Goal: Information Seeking & Learning: Learn about a topic

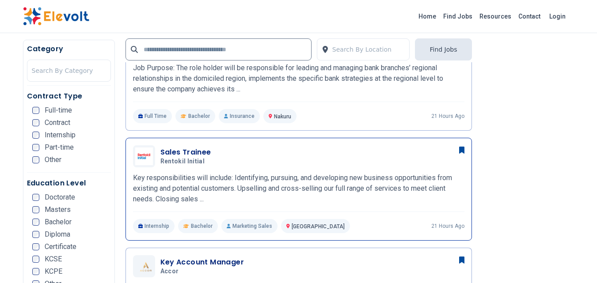
scroll to position [530, 0]
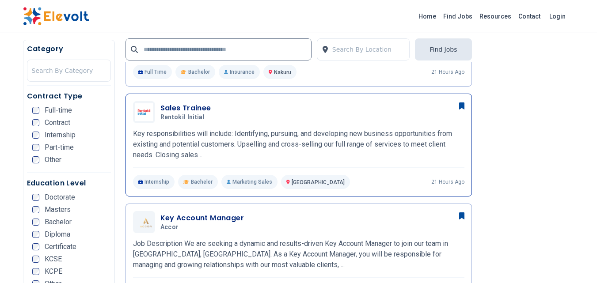
click at [307, 131] on p "Key responsibilities will include: Identifying, pursuing, and developing new bu…" at bounding box center [298, 145] width 331 height 32
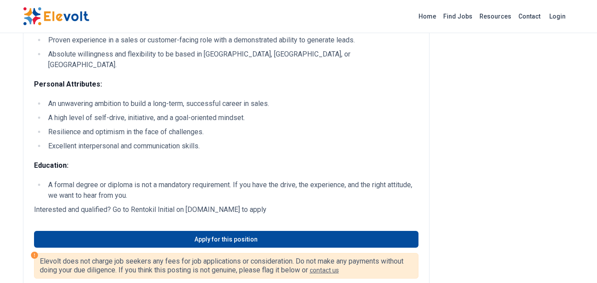
scroll to position [265, 0]
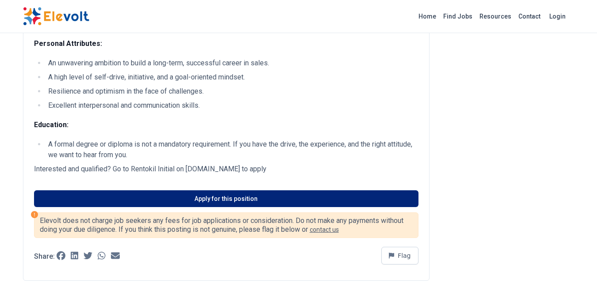
click at [218, 190] on link "Apply for this position" at bounding box center [226, 198] width 384 height 17
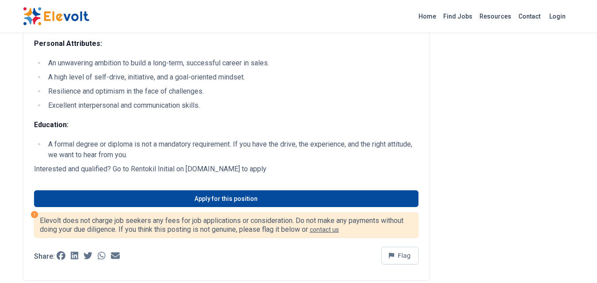
scroll to position [0, 0]
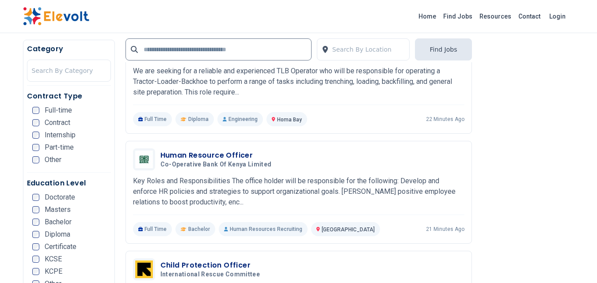
scroll to position [840, 0]
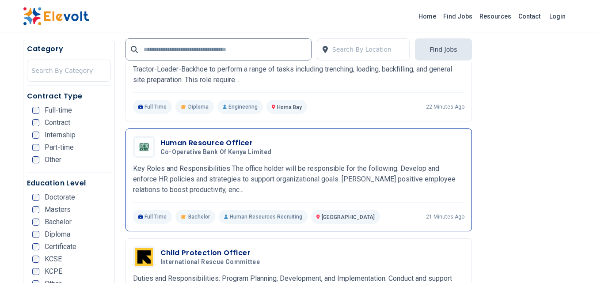
click at [335, 168] on p "Key Roles and Responsibilities The office holder will be responsible for the fo…" at bounding box center [298, 180] width 331 height 32
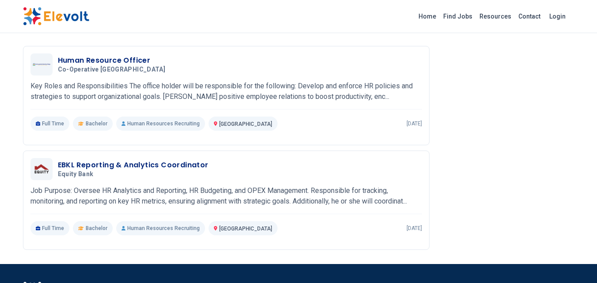
scroll to position [1105, 0]
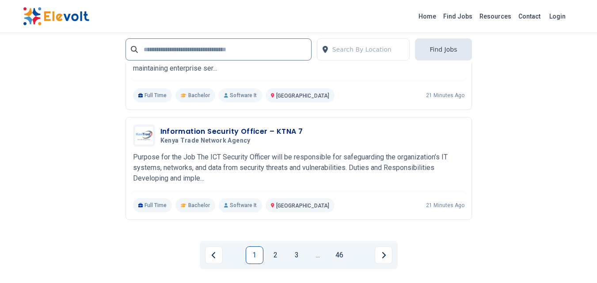
scroll to position [1812, 0]
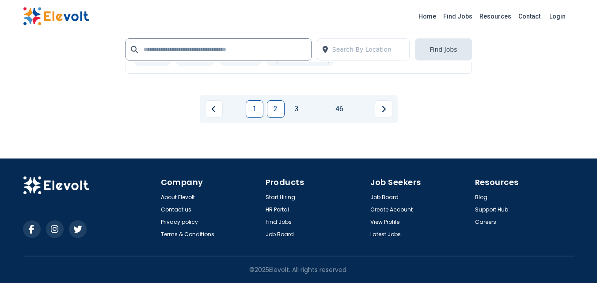
click at [273, 109] on link "2" at bounding box center [276, 109] width 18 height 18
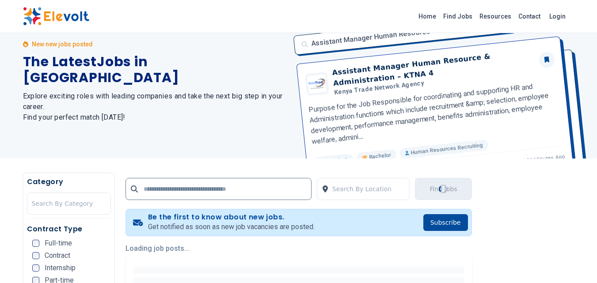
scroll to position [0, 0]
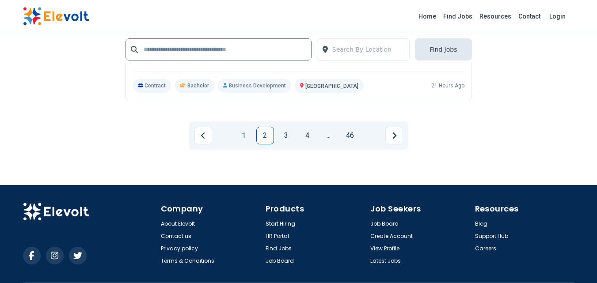
scroll to position [1906, 0]
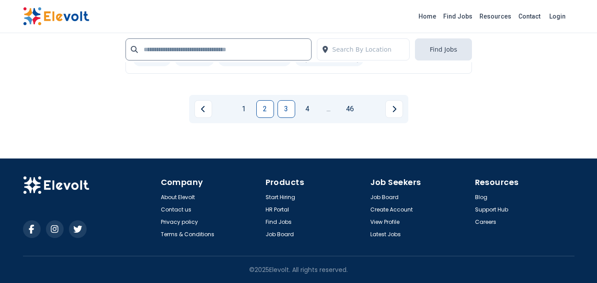
click at [288, 108] on link "3" at bounding box center [287, 109] width 18 height 18
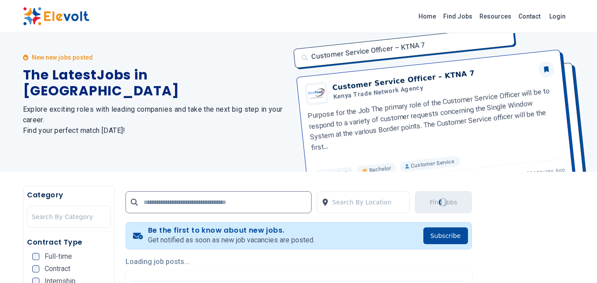
scroll to position [0, 0]
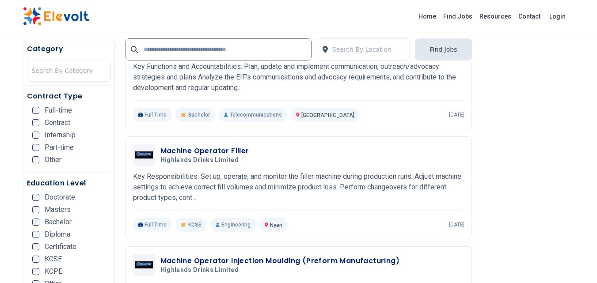
scroll to position [619, 0]
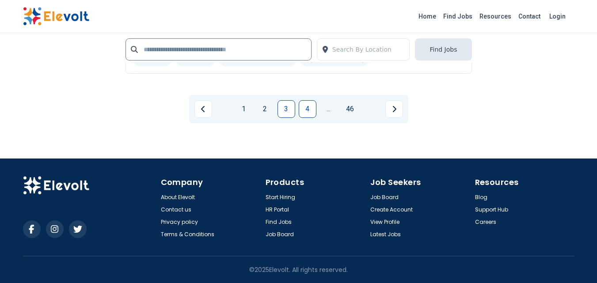
click at [315, 102] on link "4" at bounding box center [308, 109] width 18 height 18
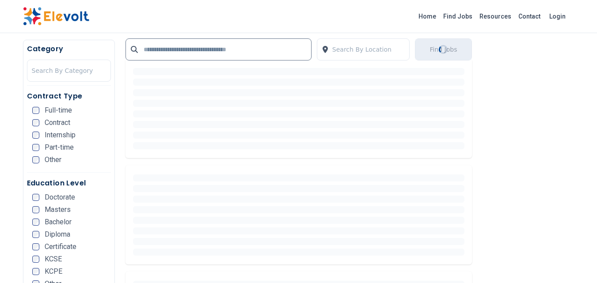
scroll to position [309, 0]
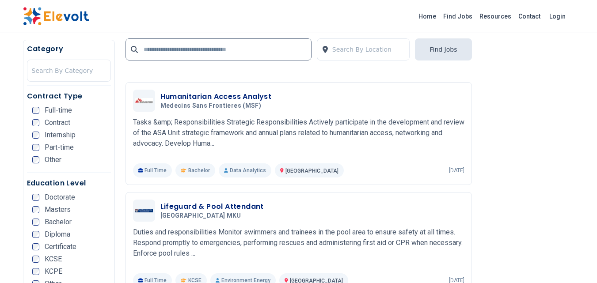
scroll to position [795, 0]
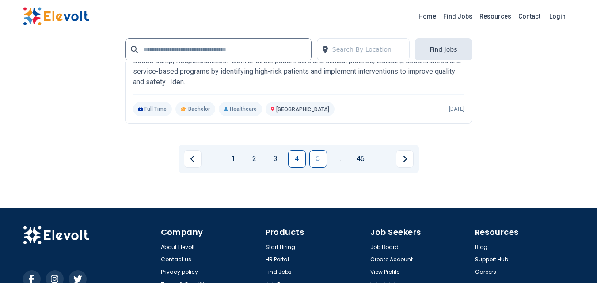
click at [319, 158] on link "5" at bounding box center [318, 159] width 18 height 18
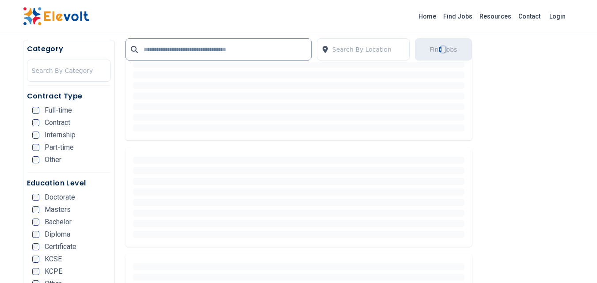
scroll to position [0, 0]
